Goal: Find specific page/section: Find specific page/section

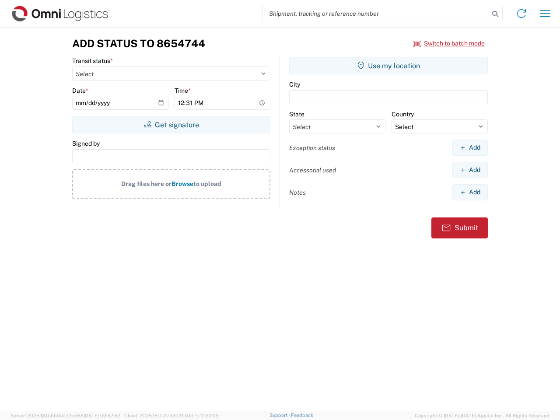
click at [376, 14] on input "search" at bounding box center [375, 13] width 227 height 17
click at [495, 14] on icon at bounding box center [495, 14] width 12 height 12
click at [521, 14] on icon at bounding box center [521, 14] width 14 height 14
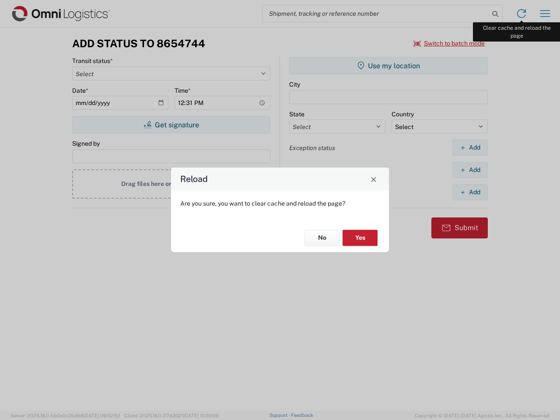
click at [545, 14] on div "Reload Are you sure, you want to clear cache and reload the page? No Yes" at bounding box center [280, 210] width 560 height 420
click at [449, 43] on div "Reload Are you sure, you want to clear cache and reload the page? No Yes" at bounding box center [280, 210] width 560 height 420
click at [171, 125] on div "Reload Are you sure, you want to clear cache and reload the page? No Yes" at bounding box center [280, 210] width 560 height 420
click at [388, 66] on div "Reload Are you sure, you want to clear cache and reload the page? No Yes" at bounding box center [280, 210] width 560 height 420
click at [470, 147] on div "Reload Are you sure, you want to clear cache and reload the page? No Yes" at bounding box center [280, 210] width 560 height 420
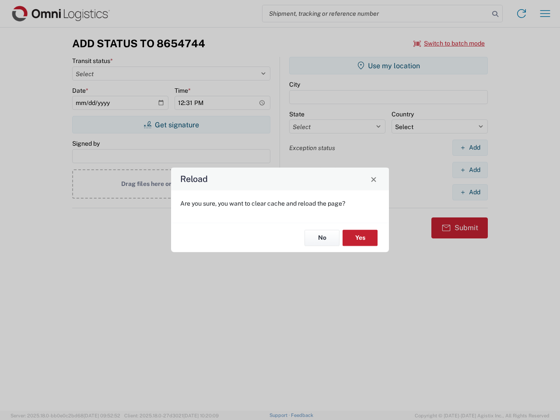
click at [470, 170] on div "Reload Are you sure, you want to clear cache and reload the page? No Yes" at bounding box center [280, 210] width 560 height 420
click at [470, 192] on div "Reload Are you sure, you want to clear cache and reload the page? No Yes" at bounding box center [280, 210] width 560 height 420
